Goal: Transaction & Acquisition: Obtain resource

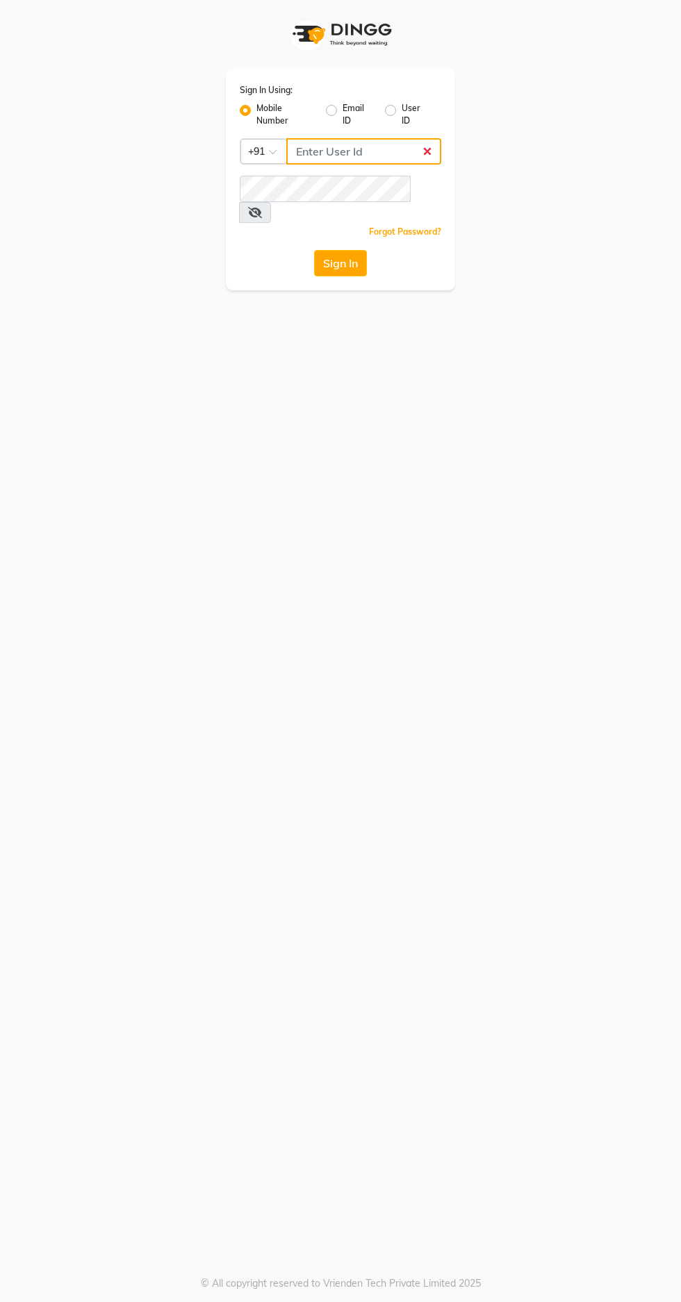
type input "7439164940"
click at [314, 250] on button "Sign In" at bounding box center [340, 263] width 53 height 26
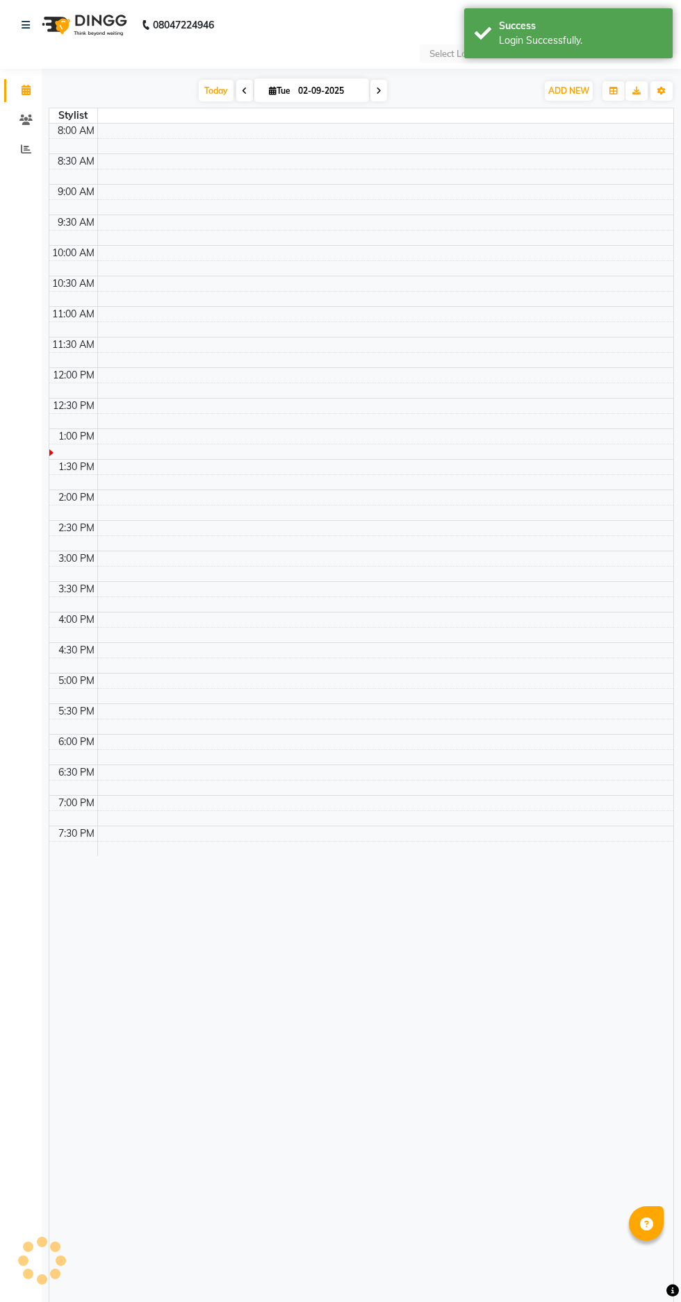
select select "en"
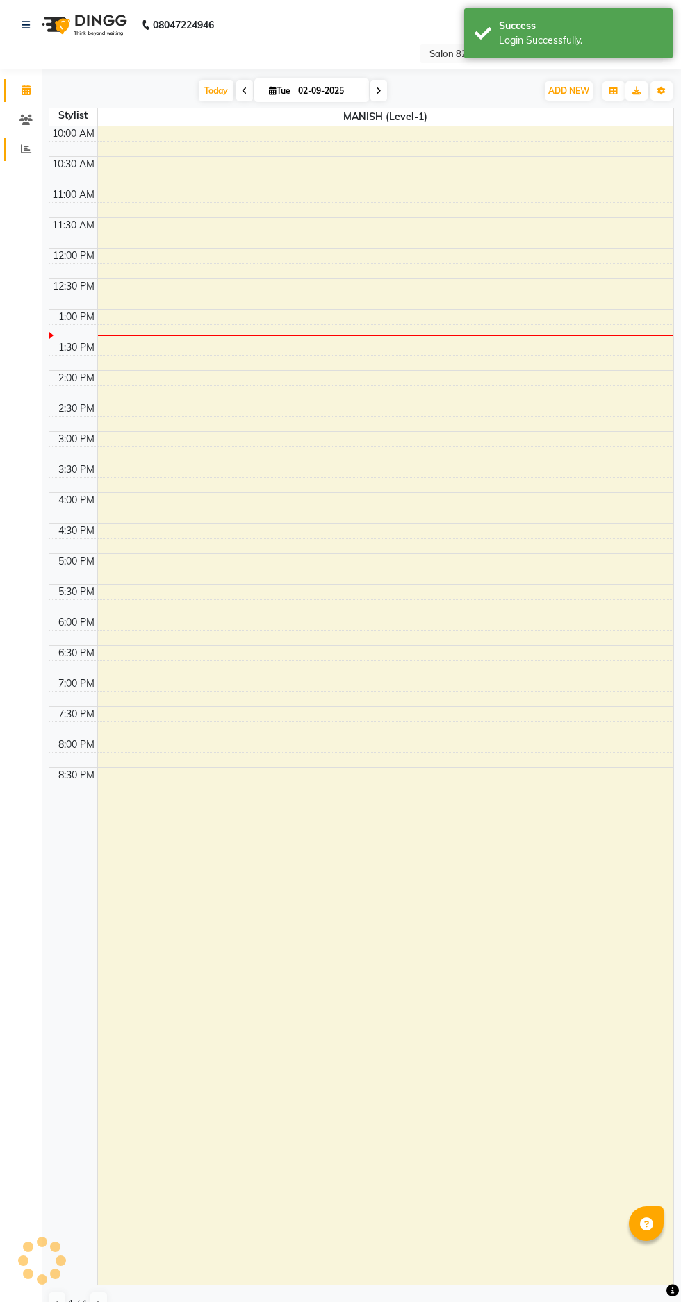
click at [19, 151] on span at bounding box center [26, 150] width 24 height 16
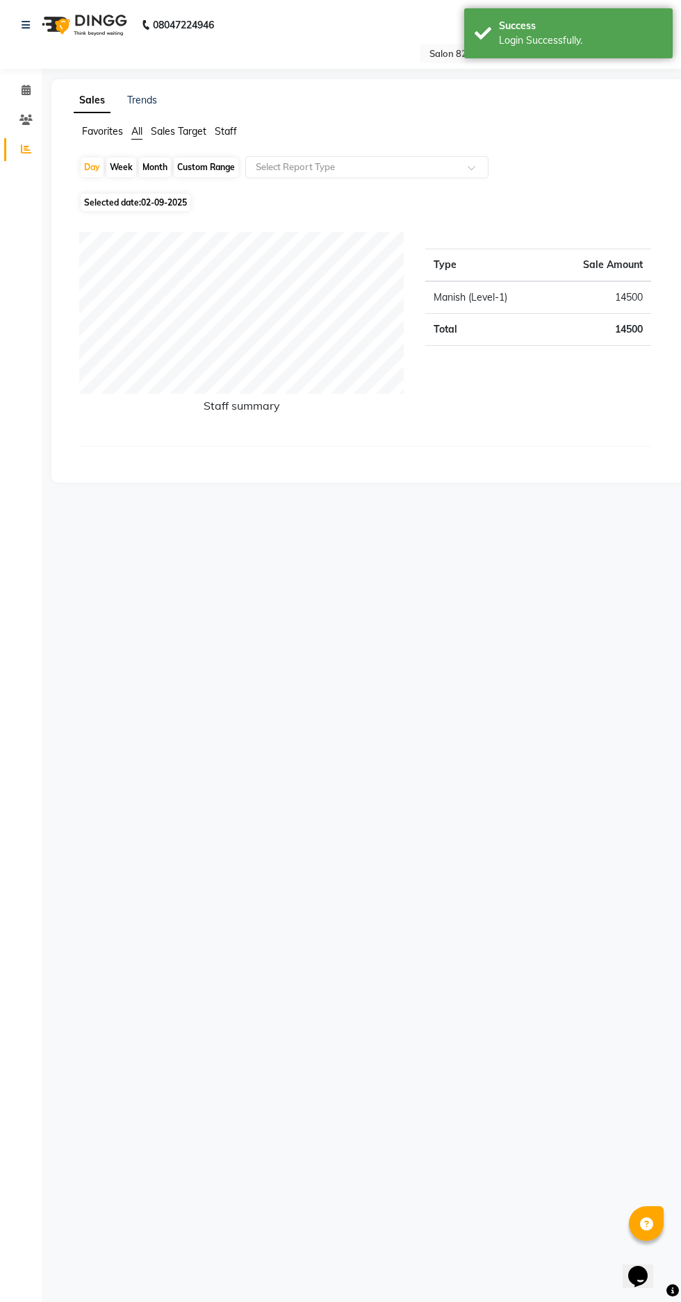
click at [330, 160] on input "text" at bounding box center [353, 167] width 200 height 14
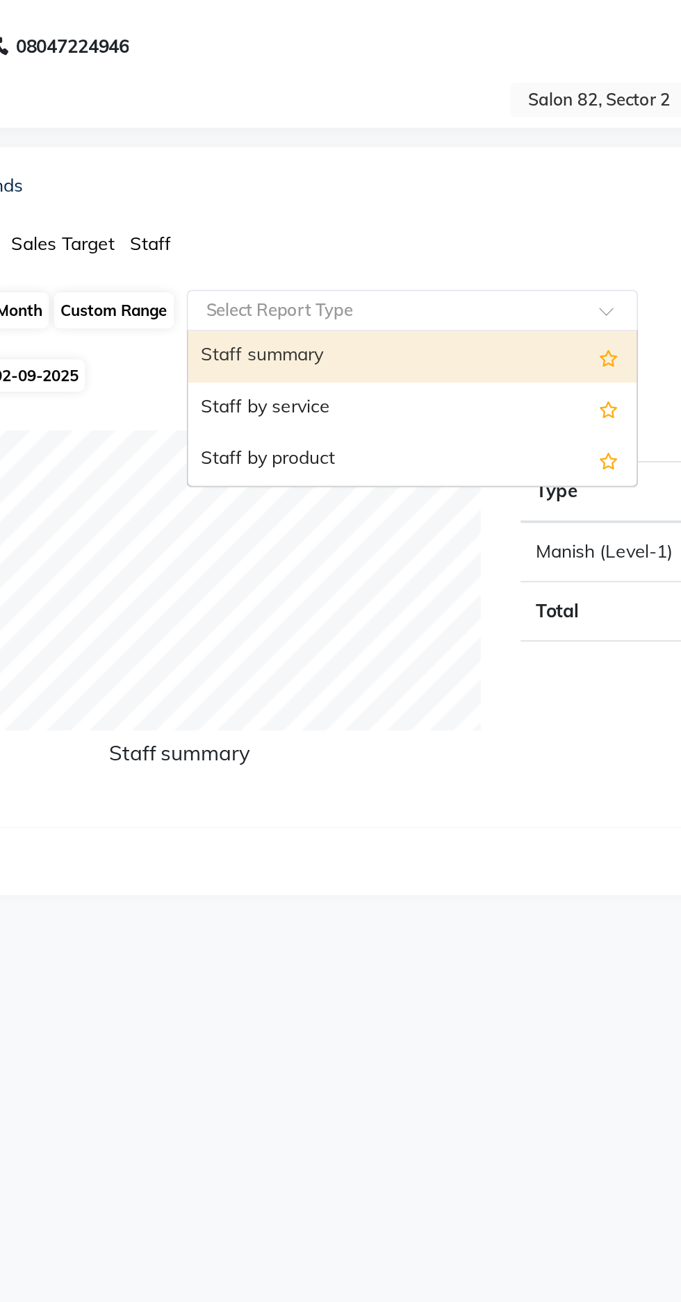
click at [278, 216] on div "Staff by service" at bounding box center [367, 220] width 242 height 28
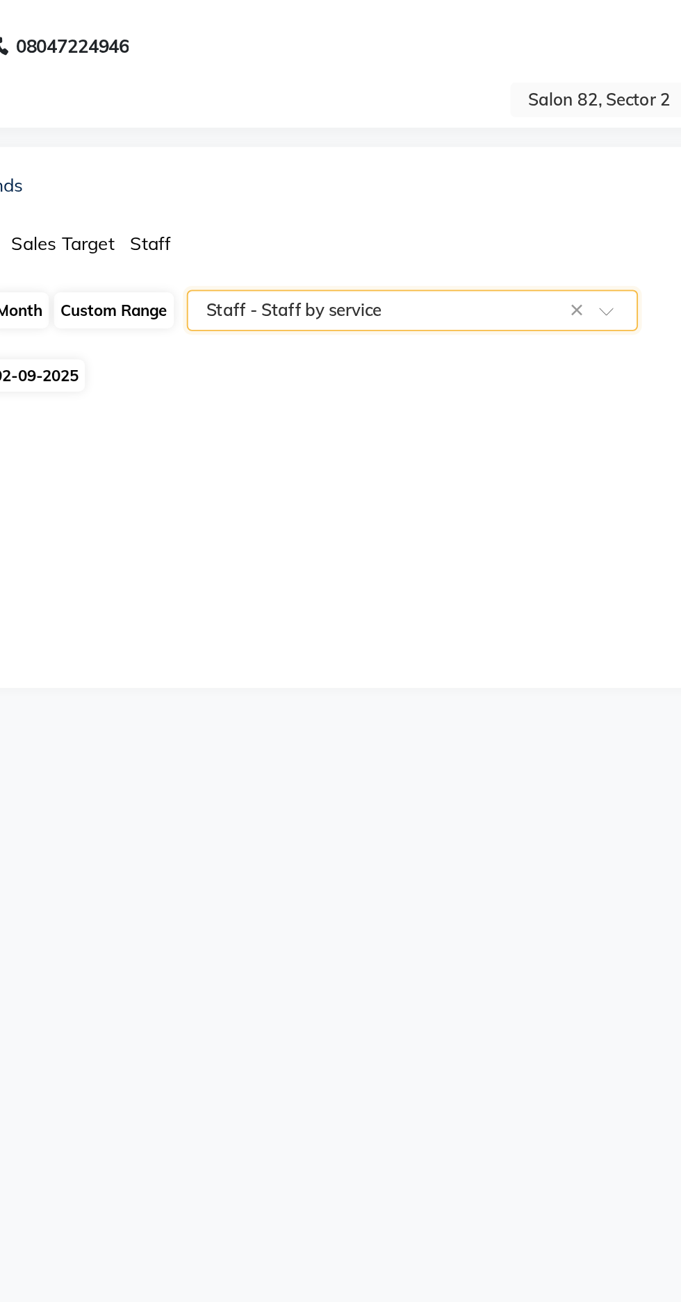
select select "csv"
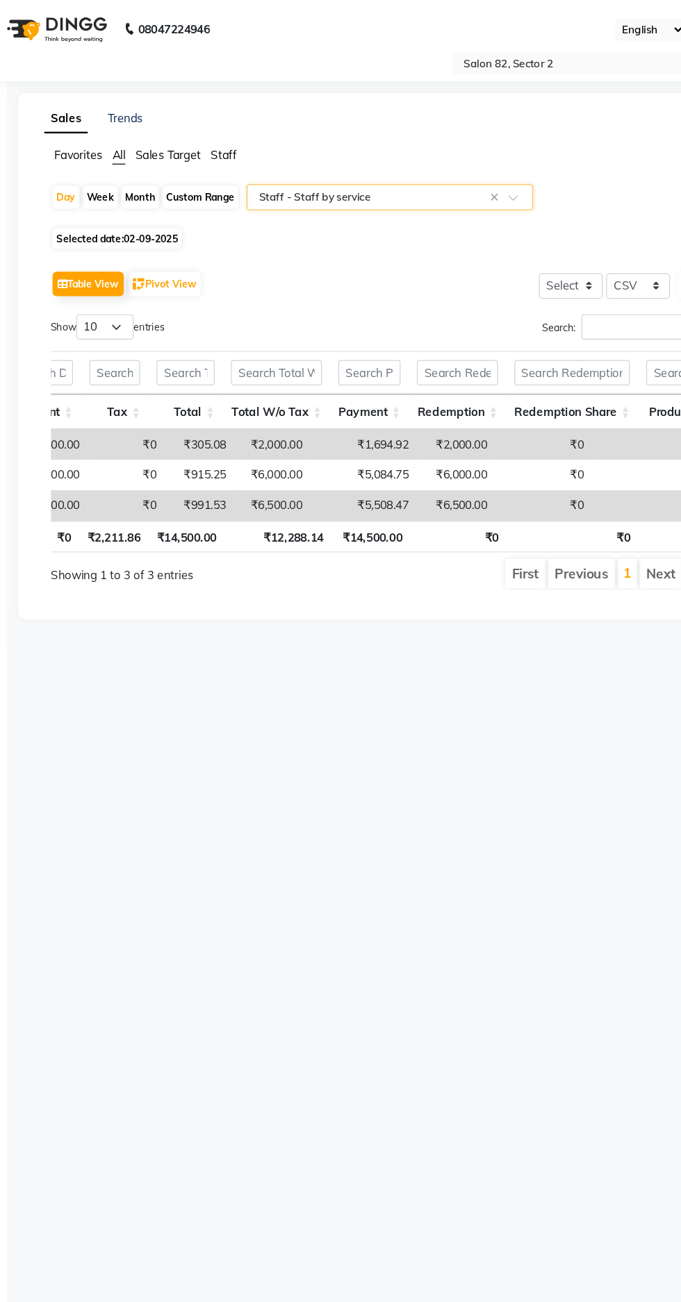
click at [147, 170] on div "Month" at bounding box center [155, 167] width 32 height 19
select select "9"
select select "2025"
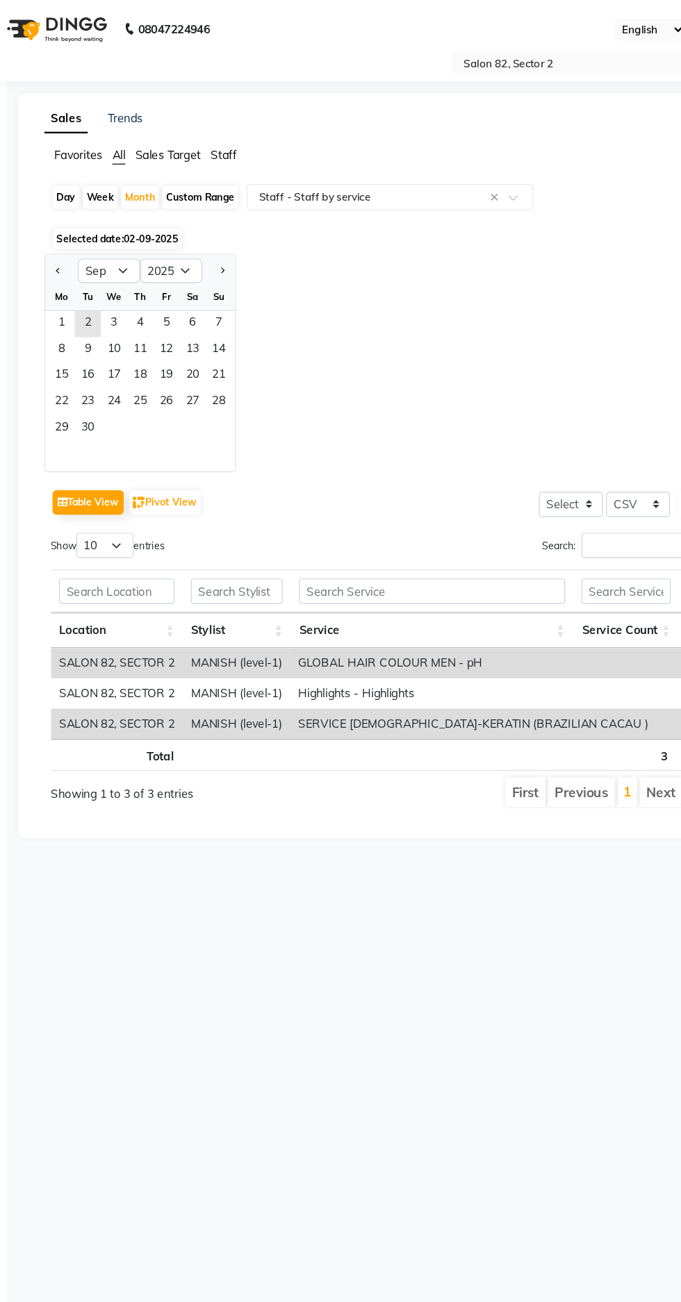
click at [88, 270] on span "1" at bounding box center [88, 275] width 22 height 22
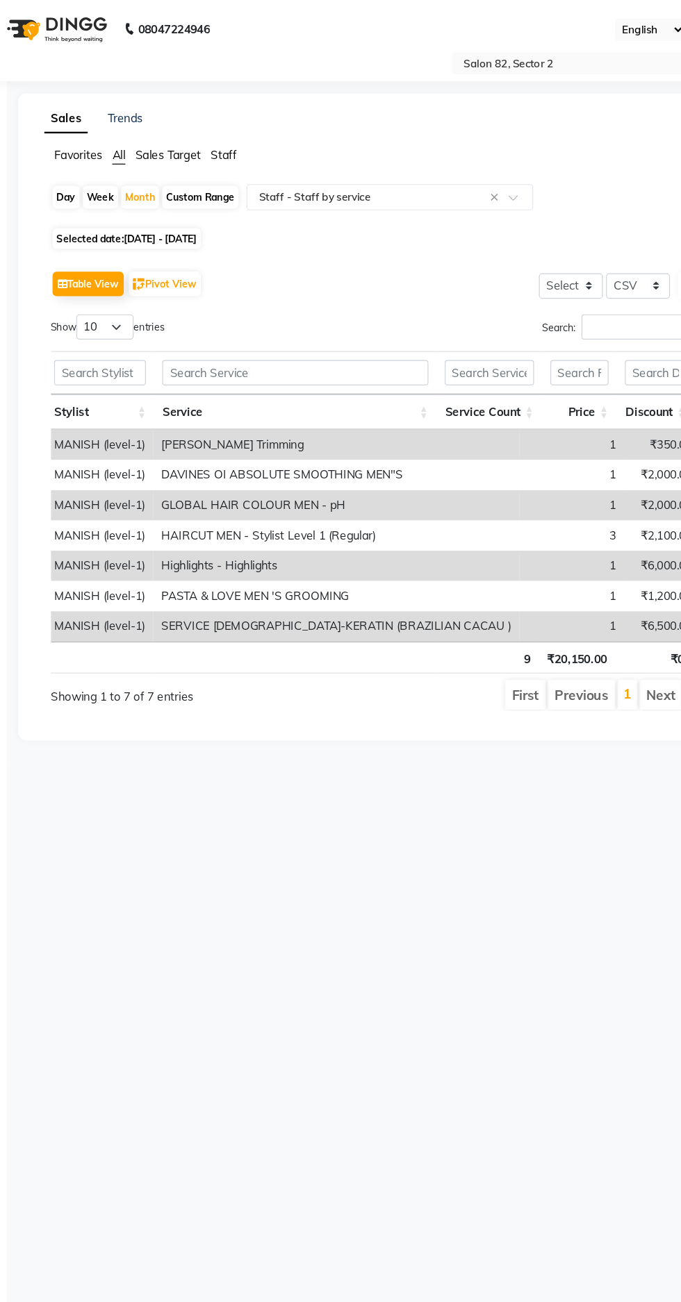
scroll to position [0, 218]
